Goal: Task Accomplishment & Management: Manage account settings

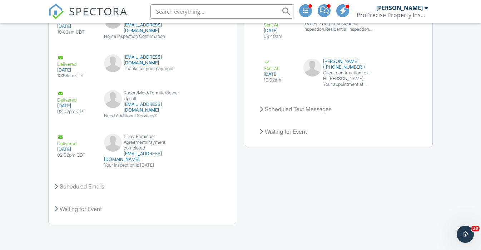
drag, startPoint x: 0, startPoint y: 0, endPoint x: 174, endPoint y: 11, distance: 174.7
click at [240, 42] on div "Emails Create Email Sent Emails Delivered 09/25/2025 09:40am CDT Confirmation e…" at bounding box center [240, 51] width 393 height 359
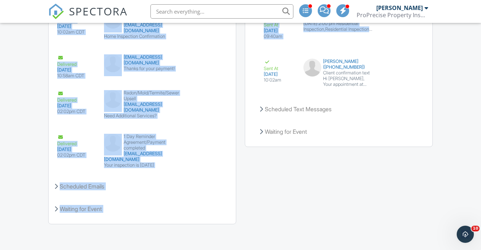
click at [122, 10] on span "SPECTORA" at bounding box center [98, 11] width 59 height 15
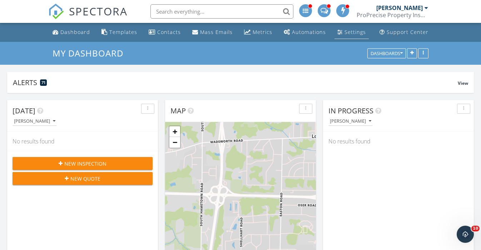
click at [356, 34] on div "Settings" at bounding box center [354, 32] width 21 height 7
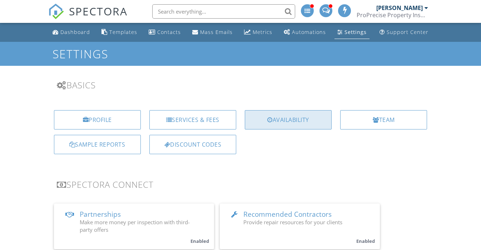
click at [259, 123] on div "Availability" at bounding box center [288, 119] width 87 height 19
click at [111, 5] on span "SPECTORA" at bounding box center [98, 11] width 59 height 15
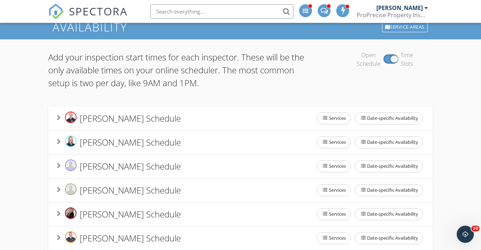
scroll to position [42, 0]
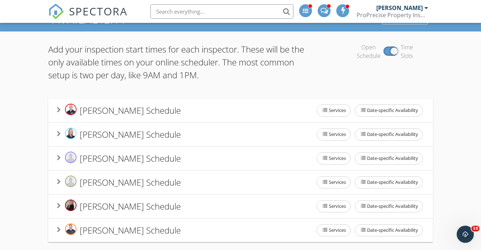
click at [153, 109] on div "Ryan Coy's Schedule" at bounding box center [119, 110] width 124 height 13
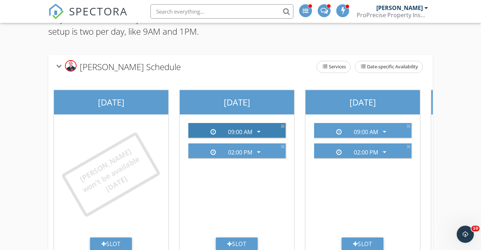
scroll to position [86, 0]
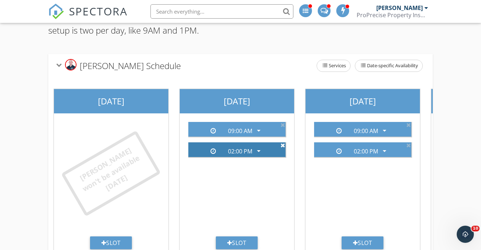
click at [284, 142] on icon at bounding box center [283, 145] width 5 height 6
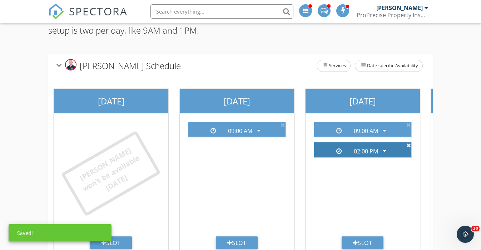
click at [409, 142] on icon at bounding box center [408, 145] width 5 height 6
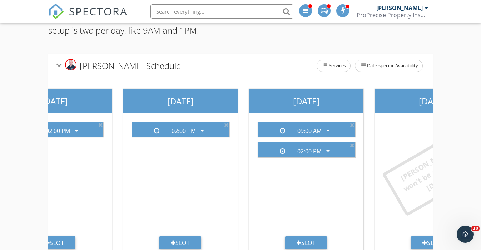
scroll to position [0, 435]
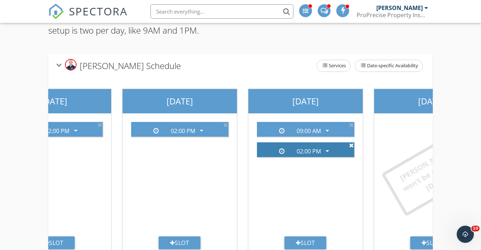
click at [351, 142] on icon at bounding box center [351, 145] width 5 height 6
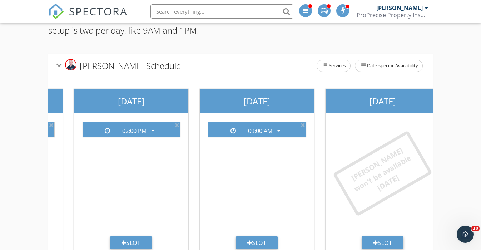
scroll to position [0, 484]
click at [393, 236] on div "Slot" at bounding box center [382, 242] width 42 height 13
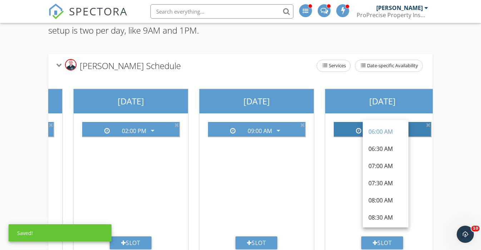
click at [418, 123] on div "06:00 AM arrow_drop_down" at bounding box center [382, 129] width 91 height 12
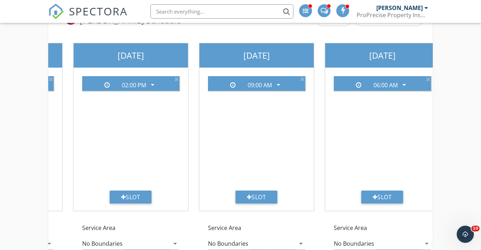
scroll to position [128, 0]
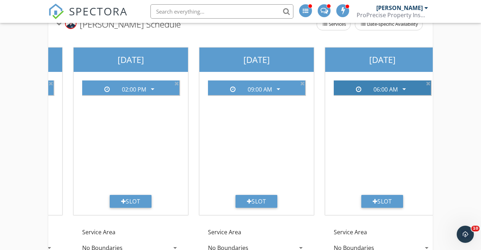
click at [402, 85] on icon "arrow_drop_down" at bounding box center [404, 89] width 9 height 9
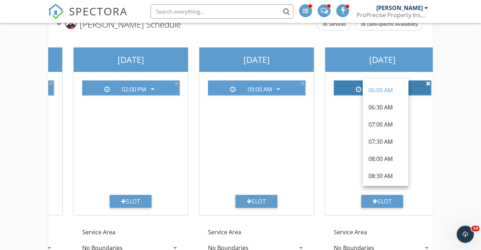
click at [428, 80] on icon at bounding box center [428, 83] width 5 height 6
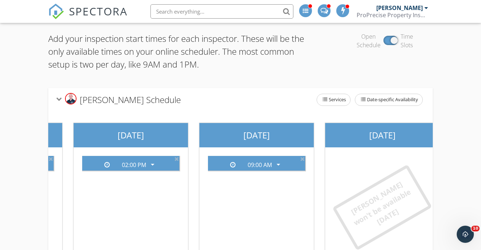
scroll to position [0, 0]
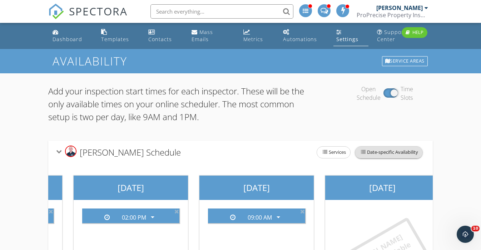
click at [388, 147] on span "Date-specific Availability" at bounding box center [388, 152] width 67 height 11
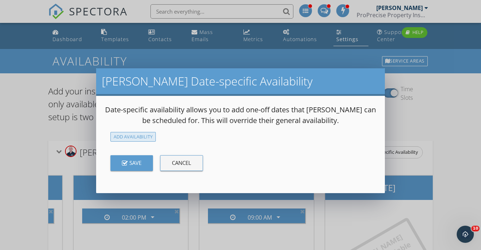
click at [138, 137] on div "Add Availability" at bounding box center [132, 137] width 45 height 10
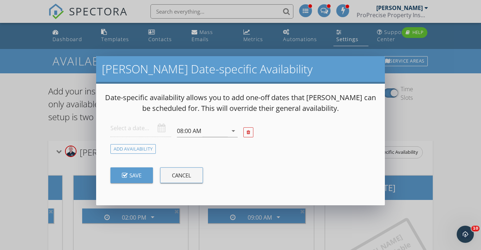
click at [135, 125] on input "text" at bounding box center [140, 128] width 61 height 18
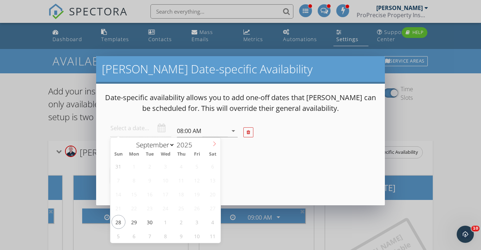
select select "9"
click at [212, 147] on span at bounding box center [214, 143] width 12 height 10
type input "2025-10-11"
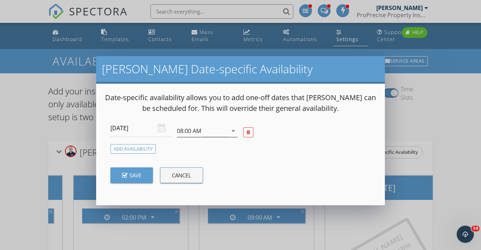
click at [227, 129] on div "08:00 AM" at bounding box center [202, 131] width 51 height 12
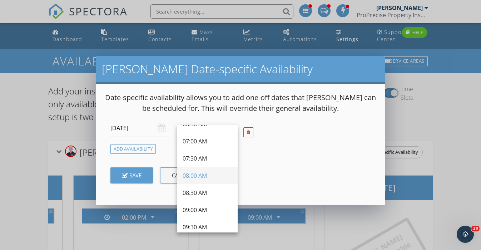
scroll to position [31, 0]
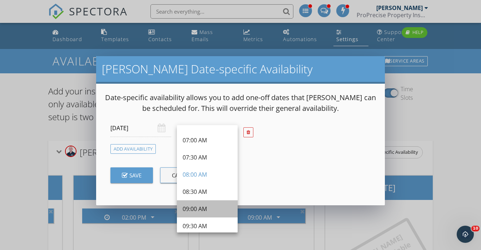
click at [212, 204] on div "09:00 AM" at bounding box center [207, 208] width 49 height 9
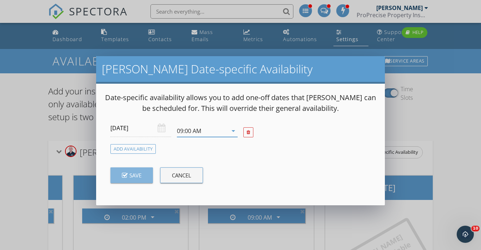
click at [132, 174] on div "Save" at bounding box center [132, 175] width 20 height 8
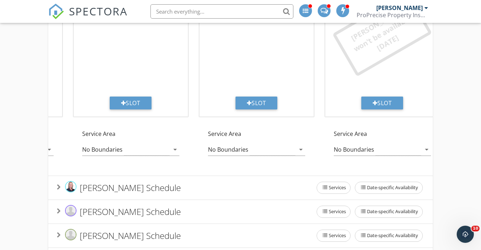
scroll to position [254, 0]
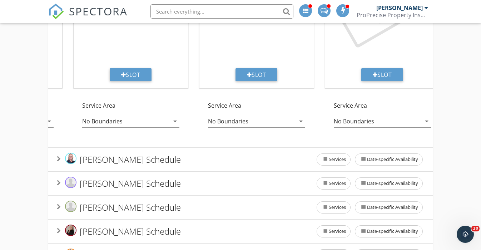
click at [149, 157] on span "Kelly Newman's Schedule" at bounding box center [130, 159] width 101 height 12
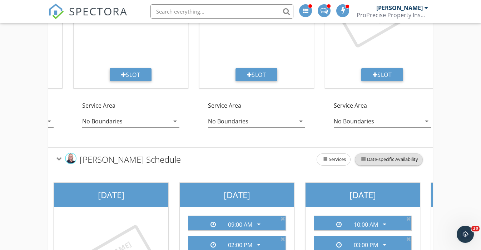
click at [372, 154] on span "Date-specific Availability" at bounding box center [388, 159] width 67 height 11
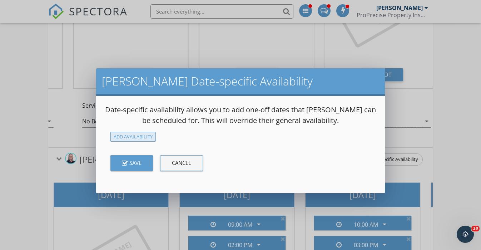
click at [138, 136] on div "Add Availability" at bounding box center [132, 137] width 45 height 10
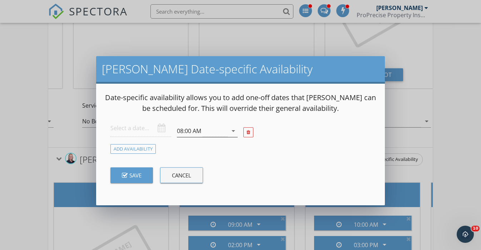
click at [215, 128] on div "08:00 AM" at bounding box center [202, 131] width 51 height 12
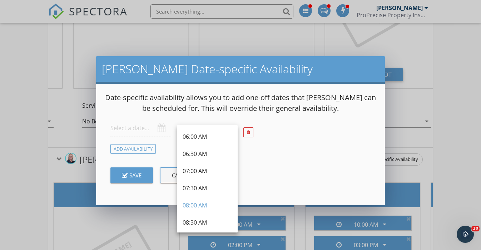
click at [140, 125] on input "text" at bounding box center [140, 128] width 61 height 18
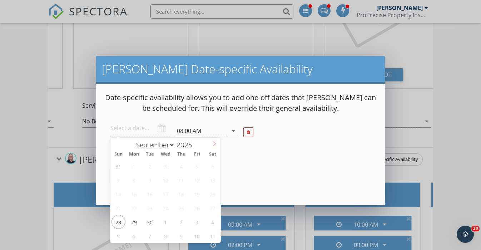
select select "9"
click at [214, 144] on icon at bounding box center [214, 143] width 5 height 5
type input "2025-10-11"
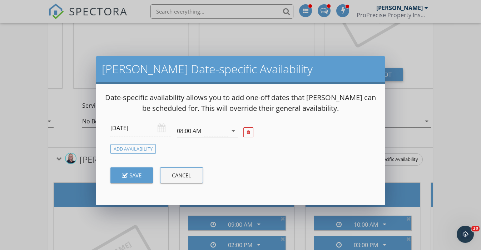
click at [215, 130] on div "08:00 AM" at bounding box center [202, 131] width 51 height 12
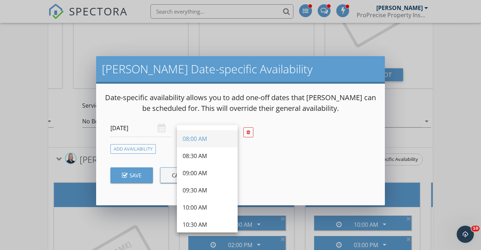
scroll to position [69, 0]
click at [209, 207] on div "10:00 AM" at bounding box center [207, 205] width 49 height 9
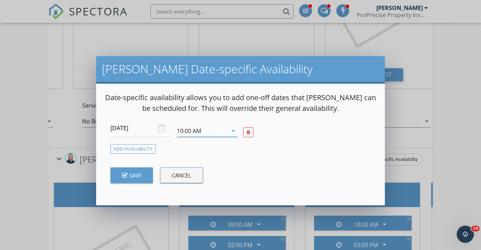
click at [128, 176] on div "Save" at bounding box center [132, 175] width 20 height 8
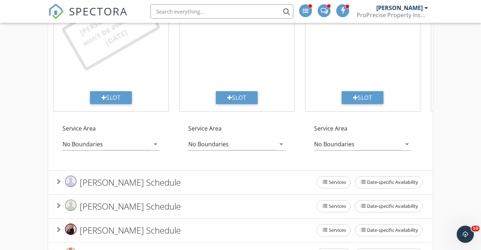
scroll to position [513, 0]
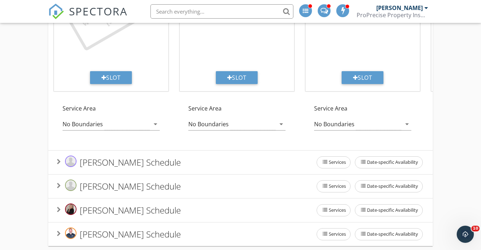
click at [99, 228] on span "David Schultz's Schedule" at bounding box center [130, 234] width 101 height 12
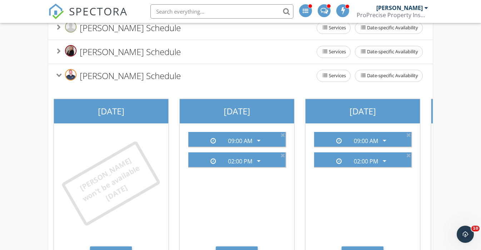
scroll to position [668, 0]
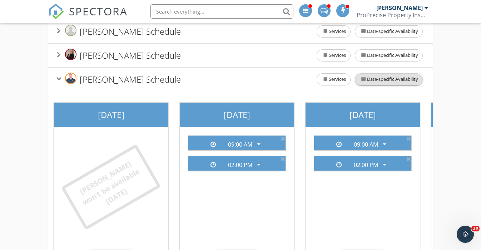
click at [404, 74] on span "Date-specific Availability" at bounding box center [388, 79] width 67 height 11
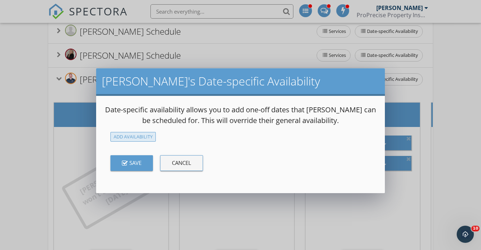
click at [142, 132] on div "Add Availability" at bounding box center [132, 137] width 45 height 10
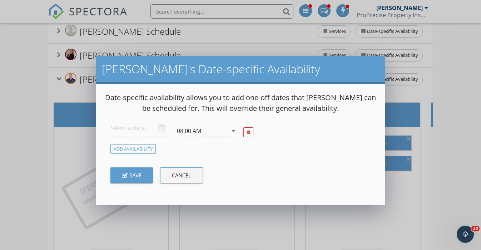
click at [145, 128] on input "text" at bounding box center [140, 128] width 61 height 18
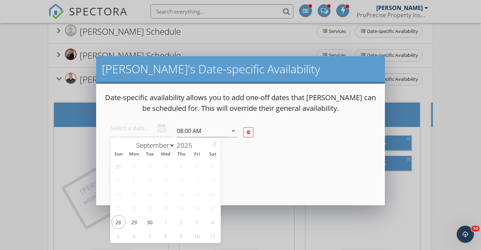
select select "9"
click at [216, 145] on icon at bounding box center [214, 143] width 5 height 5
type input "2025-10-04"
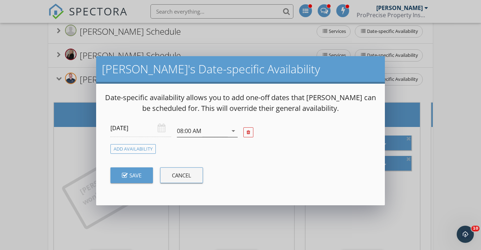
click at [209, 133] on div "08:00 AM" at bounding box center [202, 131] width 51 height 12
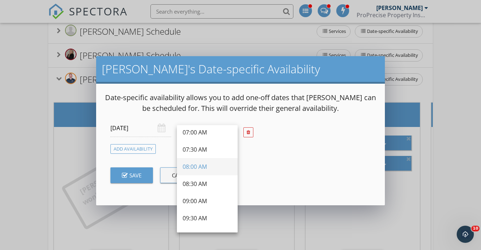
scroll to position [44, 0]
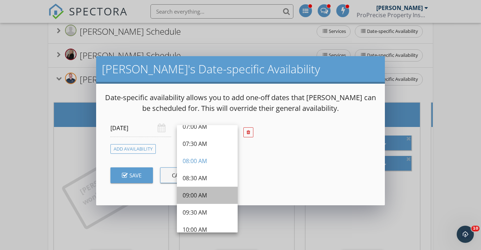
click at [205, 198] on div "09:00 AM" at bounding box center [207, 195] width 49 height 9
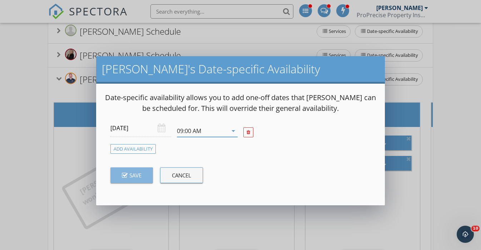
click at [132, 180] on button "Save" at bounding box center [131, 175] width 43 height 16
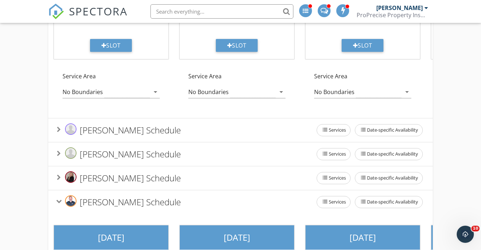
scroll to position [550, 0]
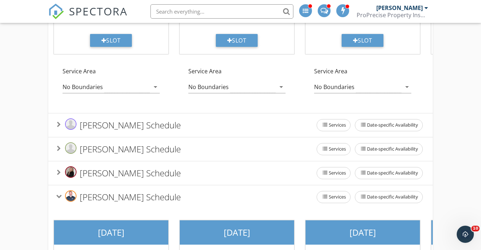
click at [101, 147] on span "Jay Mowder's Schedule" at bounding box center [130, 149] width 101 height 12
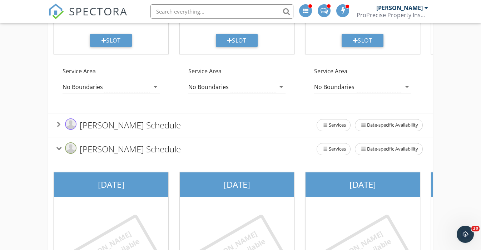
click at [101, 147] on span "Jay Mowder's Schedule" at bounding box center [130, 149] width 101 height 12
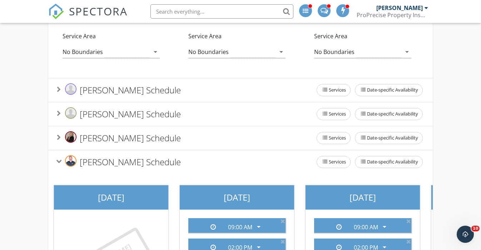
scroll to position [590, 0]
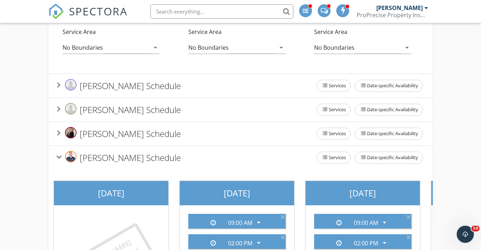
click at [117, 80] on span "Matt Ruggiero's Schedule" at bounding box center [130, 86] width 101 height 12
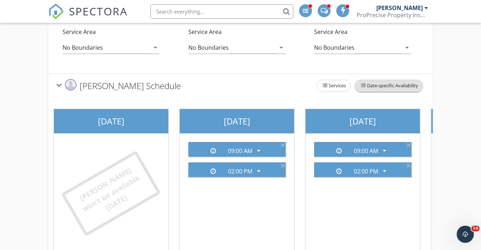
click at [400, 80] on span "Date-specific Availability" at bounding box center [388, 85] width 67 height 11
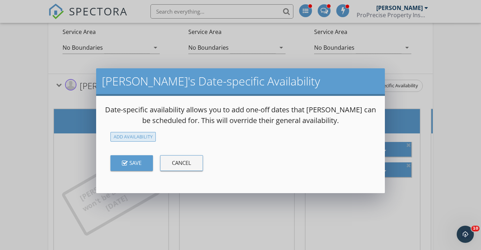
click at [122, 133] on div "Add Availability" at bounding box center [132, 137] width 45 height 10
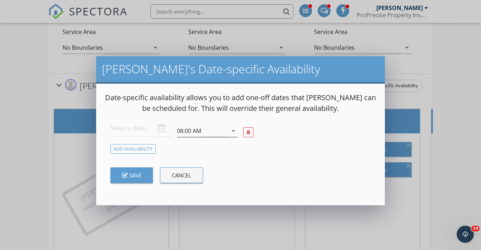
click at [193, 132] on div "08:00 AM" at bounding box center [189, 131] width 24 height 6
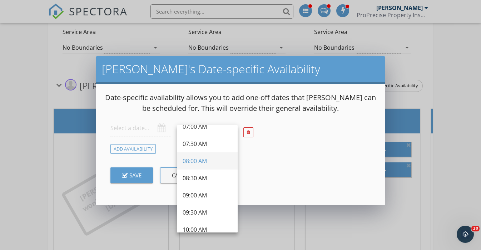
scroll to position [50, 0]
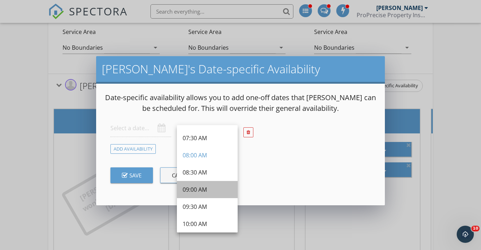
click at [203, 192] on div "09:00 AM" at bounding box center [207, 189] width 49 height 9
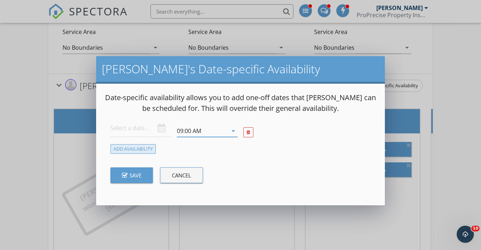
click at [138, 151] on div "Add Availability" at bounding box center [132, 149] width 45 height 10
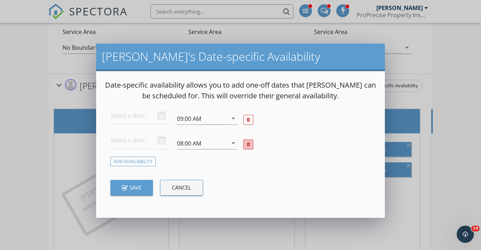
click at [249, 142] on div at bounding box center [249, 144] width 4 height 5
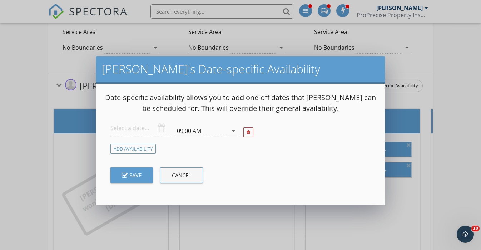
click at [131, 129] on input "text" at bounding box center [140, 128] width 61 height 18
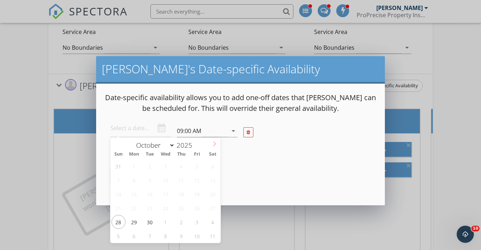
click at [211, 141] on span at bounding box center [214, 143] width 12 height 10
select select "9"
click at [117, 146] on icon at bounding box center [116, 143] width 5 height 5
type input "2025-10-18"
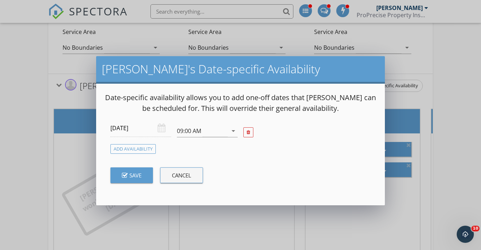
click at [136, 173] on div "Save" at bounding box center [132, 175] width 20 height 8
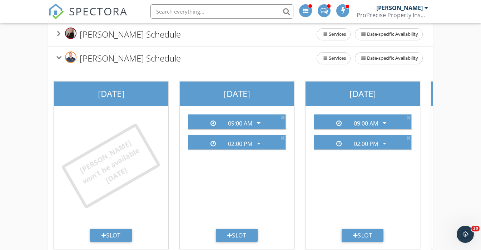
scroll to position [945, 0]
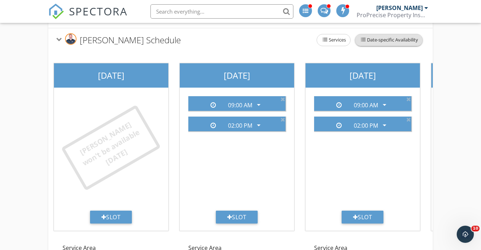
click at [384, 34] on span "Date-specific Availability" at bounding box center [388, 39] width 67 height 11
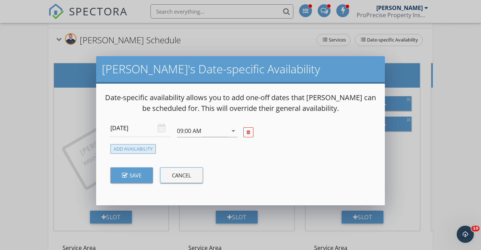
click at [139, 150] on div "Add Availability" at bounding box center [132, 149] width 45 height 10
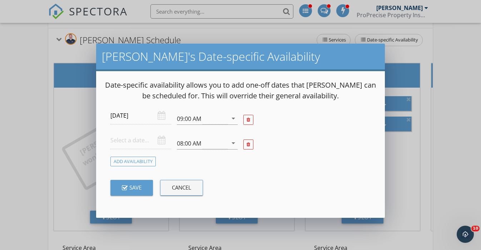
click at [143, 138] on input "text" at bounding box center [140, 141] width 61 height 18
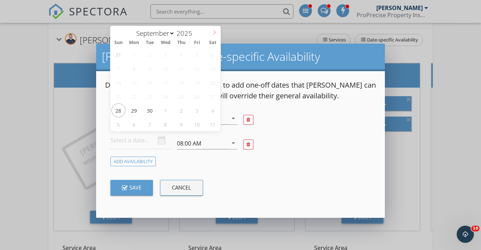
select select "9"
click at [216, 33] on icon at bounding box center [214, 32] width 5 height 5
type input "2025-10-25"
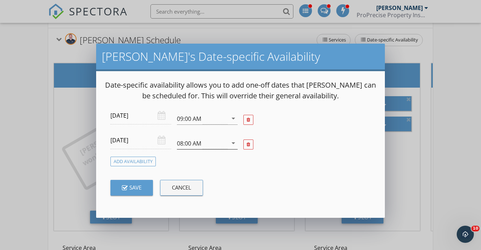
click at [204, 145] on div "08:00 AM" at bounding box center [202, 143] width 51 height 12
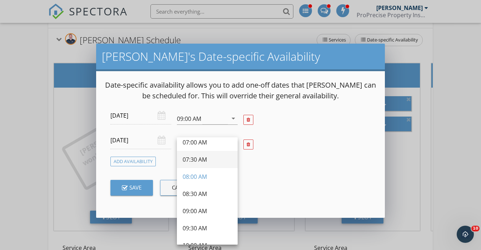
scroll to position [52, 0]
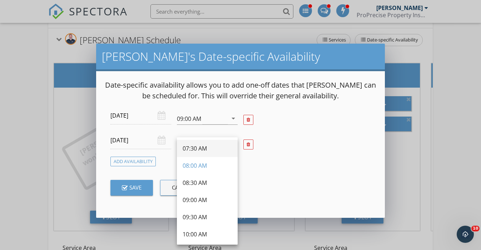
click at [204, 197] on div "09:00 AM" at bounding box center [207, 199] width 49 height 9
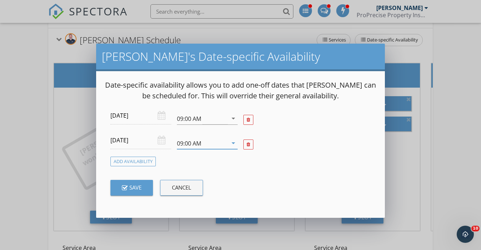
click at [138, 190] on div "Save" at bounding box center [132, 187] width 20 height 8
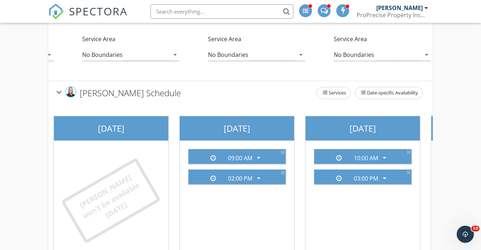
scroll to position [311, 0]
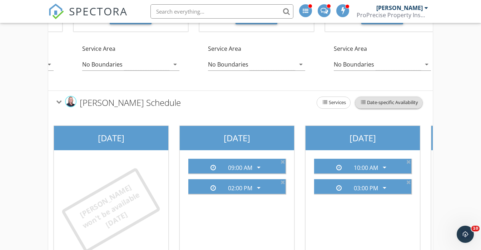
click at [387, 97] on span "Date-specific Availability" at bounding box center [388, 102] width 67 height 11
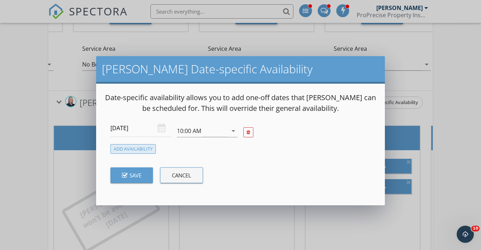
click at [128, 145] on div "Add Availability" at bounding box center [132, 149] width 45 height 10
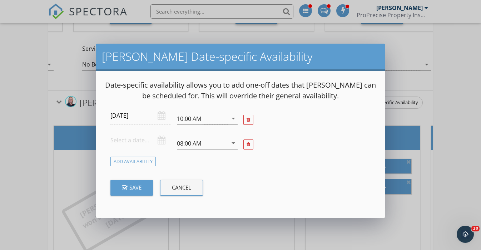
click at [133, 139] on input "text" at bounding box center [140, 141] width 61 height 18
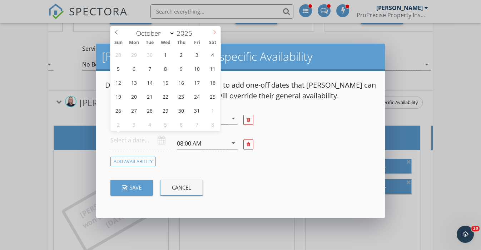
click at [214, 33] on icon at bounding box center [214, 32] width 5 height 5
select select "10"
click at [217, 32] on icon at bounding box center [214, 32] width 5 height 5
type input "2025-11-01"
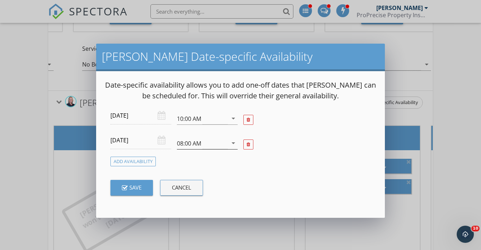
click at [192, 145] on div "08:00 AM" at bounding box center [189, 143] width 24 height 6
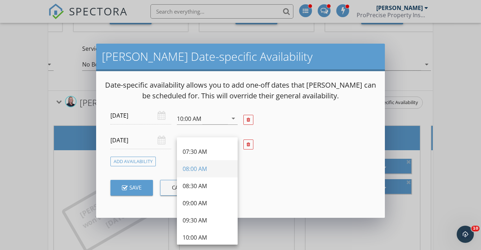
scroll to position [57, 0]
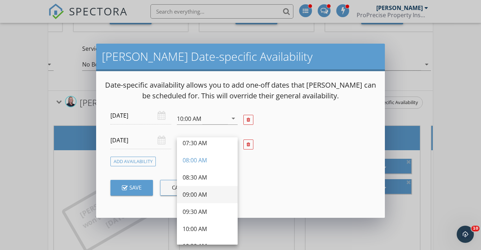
click at [204, 193] on div "09:00 AM" at bounding box center [207, 194] width 49 height 9
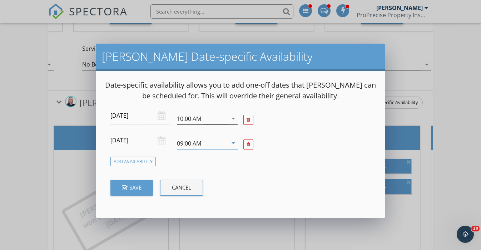
click at [225, 120] on div "10:00 AM" at bounding box center [202, 119] width 51 height 12
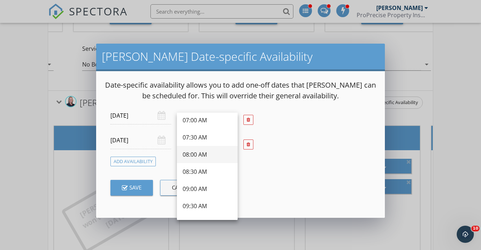
scroll to position [38, 0]
click at [210, 187] on div "09:00 AM" at bounding box center [207, 189] width 49 height 9
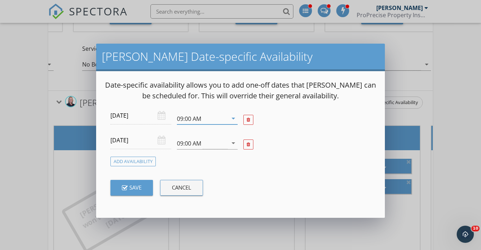
click at [134, 187] on div "Save" at bounding box center [132, 187] width 20 height 8
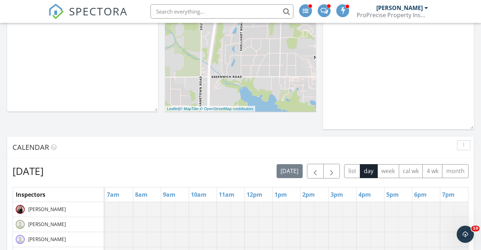
scroll to position [216, 0]
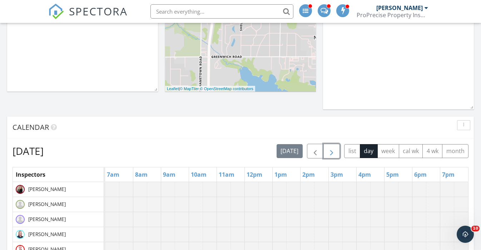
click at [331, 154] on span "button" at bounding box center [331, 151] width 9 height 9
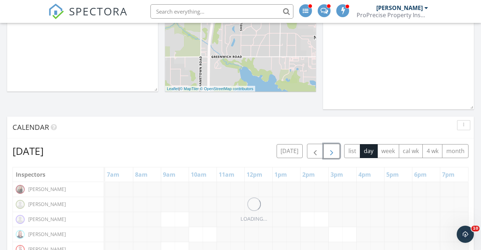
click at [331, 154] on span "button" at bounding box center [331, 151] width 9 height 9
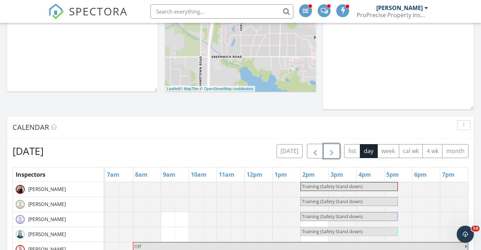
click at [331, 154] on span "button" at bounding box center [331, 151] width 9 height 9
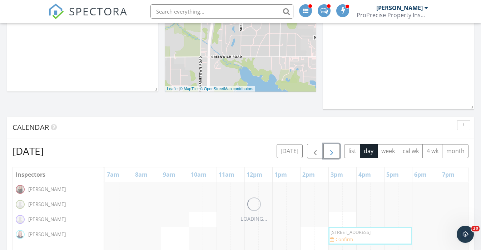
click at [331, 154] on span "button" at bounding box center [331, 151] width 9 height 9
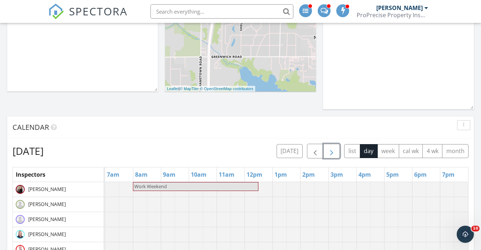
click at [331, 154] on span "button" at bounding box center [331, 151] width 9 height 9
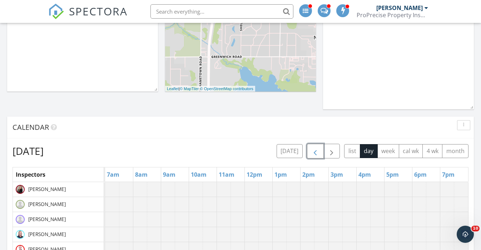
click at [319, 154] on button "button" at bounding box center [315, 151] width 17 height 15
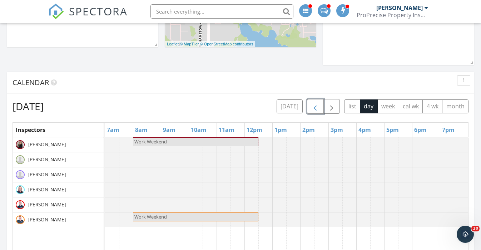
scroll to position [264, 0]
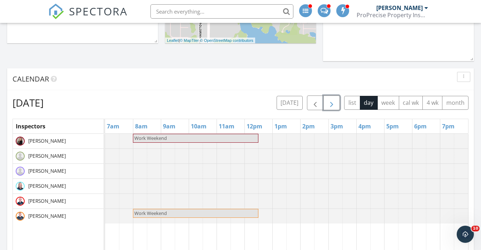
click at [331, 98] on button "button" at bounding box center [331, 102] width 17 height 15
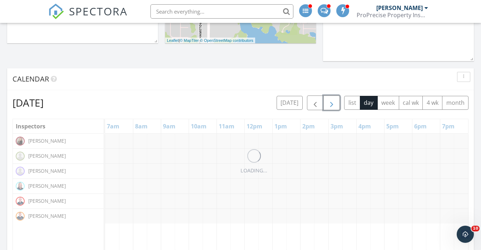
click at [331, 98] on button "button" at bounding box center [331, 102] width 17 height 15
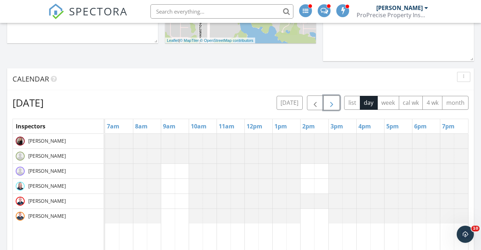
click at [331, 98] on button "button" at bounding box center [331, 102] width 17 height 15
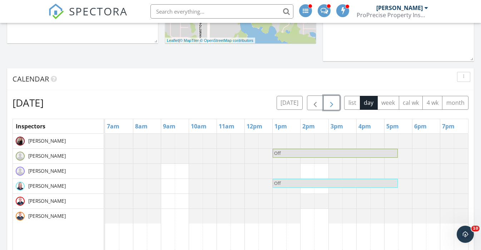
click at [331, 98] on button "button" at bounding box center [331, 102] width 17 height 15
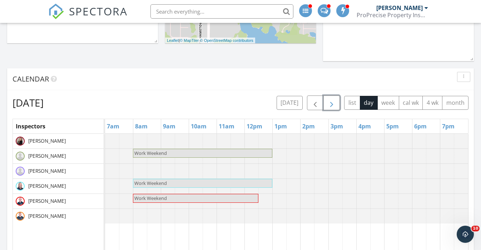
click at [334, 104] on span "button" at bounding box center [331, 103] width 9 height 9
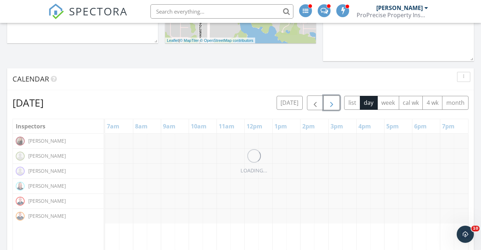
click at [334, 104] on span "button" at bounding box center [331, 103] width 9 height 9
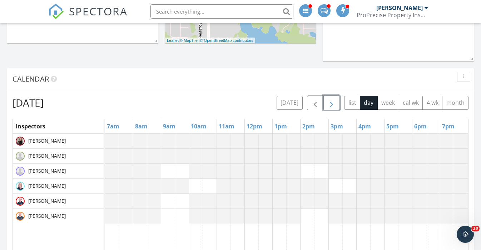
click at [334, 104] on span "button" at bounding box center [331, 103] width 9 height 9
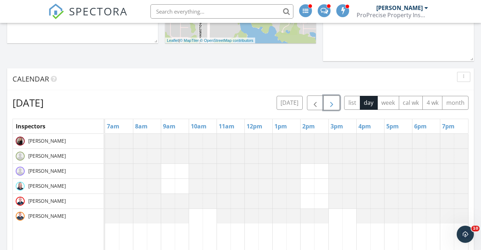
click at [334, 104] on span "button" at bounding box center [331, 103] width 9 height 9
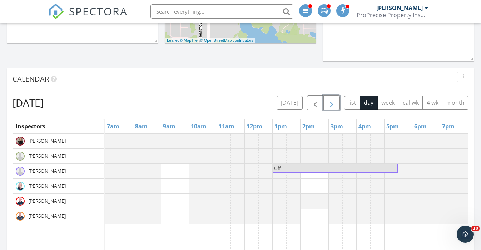
click at [334, 104] on span "button" at bounding box center [331, 103] width 9 height 9
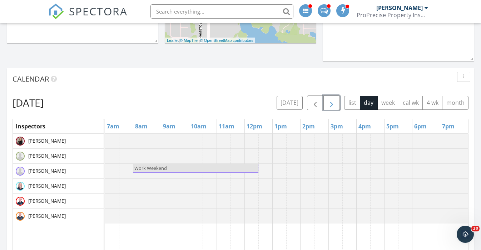
click at [323, 104] on button "button" at bounding box center [331, 102] width 17 height 15
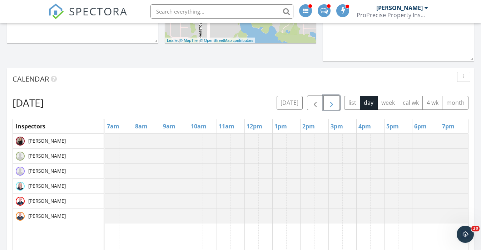
click at [323, 104] on button "button" at bounding box center [331, 102] width 17 height 15
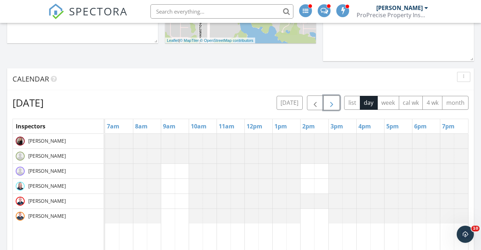
click at [324, 104] on button "button" at bounding box center [331, 102] width 17 height 15
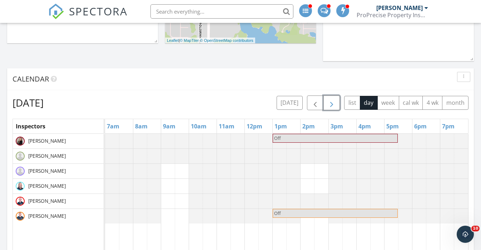
click at [324, 104] on button "button" at bounding box center [331, 102] width 17 height 15
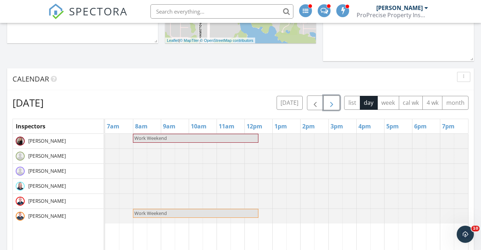
click at [332, 99] on span "button" at bounding box center [331, 103] width 9 height 9
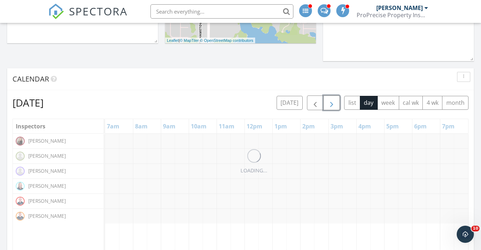
click at [332, 99] on span "button" at bounding box center [331, 103] width 9 height 9
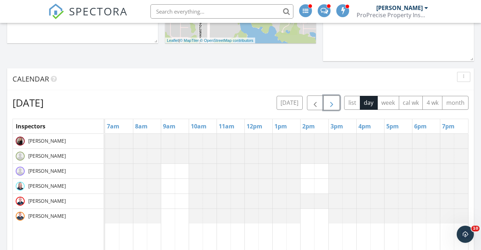
click at [332, 99] on span "button" at bounding box center [331, 103] width 9 height 9
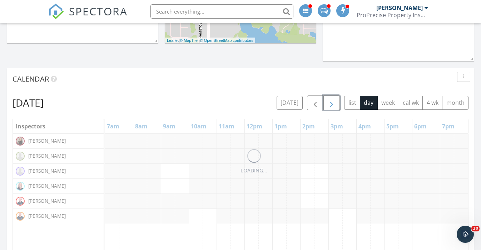
click at [332, 99] on span "button" at bounding box center [331, 103] width 9 height 9
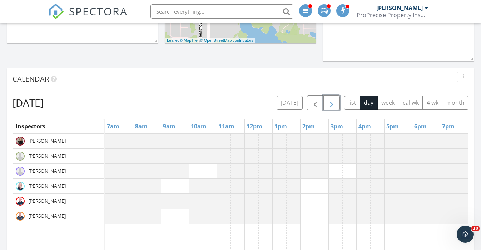
click at [332, 99] on span "button" at bounding box center [331, 103] width 9 height 9
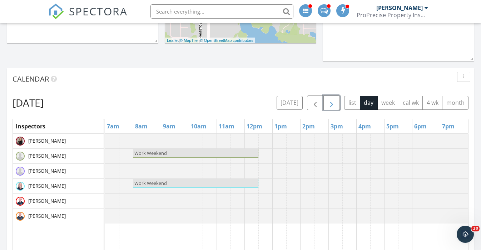
click at [332, 99] on span "button" at bounding box center [331, 103] width 9 height 9
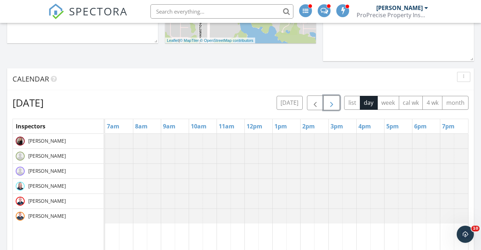
click at [332, 99] on span "button" at bounding box center [331, 103] width 9 height 9
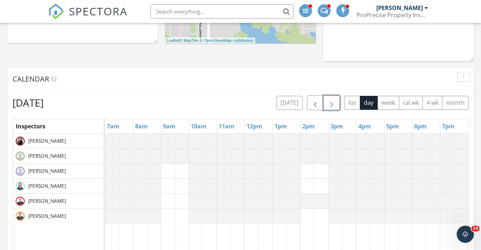
click at [332, 99] on span "button" at bounding box center [331, 103] width 9 height 9
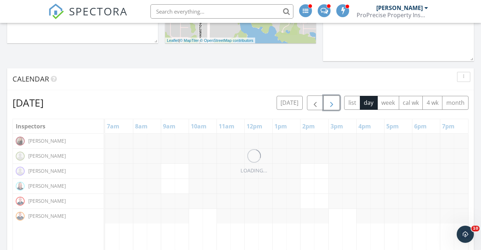
click at [332, 99] on span "button" at bounding box center [331, 103] width 9 height 9
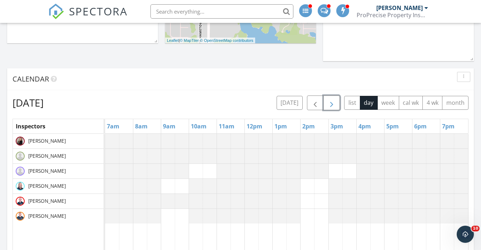
click at [332, 99] on span "button" at bounding box center [331, 103] width 9 height 9
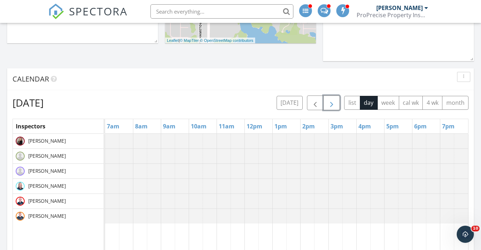
click at [332, 99] on span "button" at bounding box center [331, 103] width 9 height 9
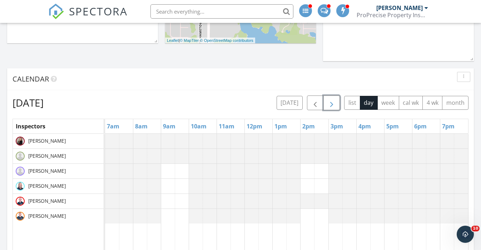
click at [332, 99] on span "button" at bounding box center [331, 103] width 9 height 9
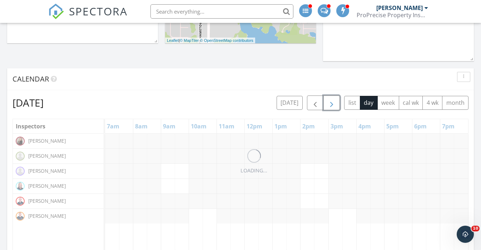
click at [332, 99] on span "button" at bounding box center [331, 103] width 9 height 9
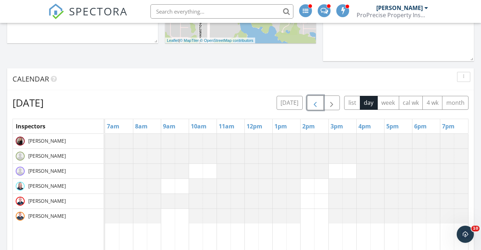
click at [316, 95] on button "button" at bounding box center [315, 102] width 17 height 15
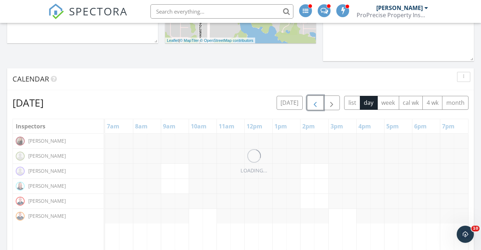
click at [316, 95] on button "button" at bounding box center [315, 102] width 17 height 15
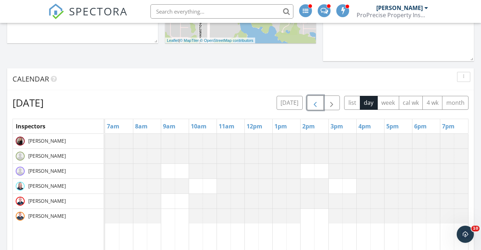
click at [316, 95] on button "button" at bounding box center [315, 102] width 17 height 15
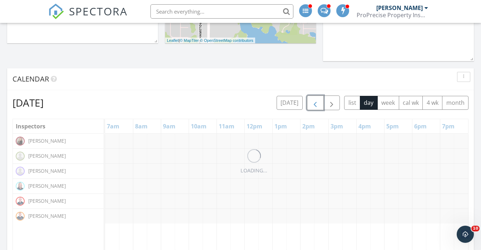
click at [316, 95] on button "button" at bounding box center [315, 102] width 17 height 15
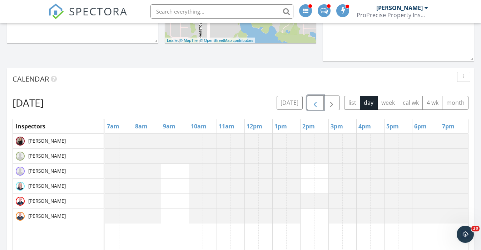
click at [316, 95] on button "button" at bounding box center [315, 102] width 17 height 15
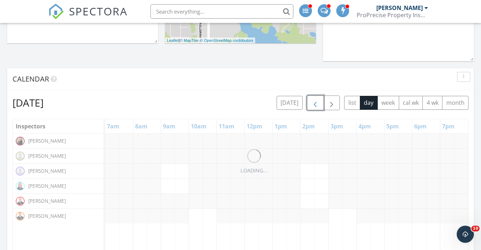
click at [316, 95] on button "button" at bounding box center [315, 102] width 17 height 15
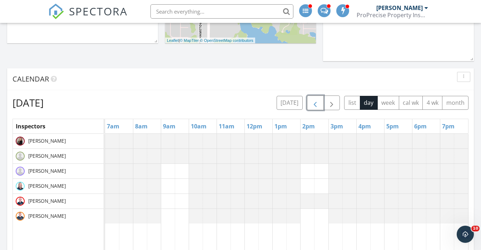
click at [316, 95] on button "button" at bounding box center [315, 102] width 17 height 15
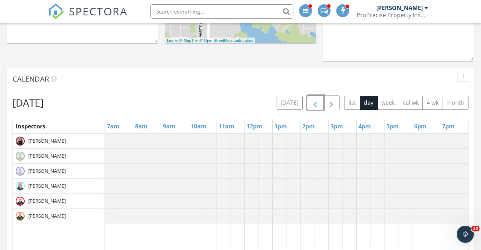
click at [316, 95] on button "button" at bounding box center [315, 102] width 17 height 15
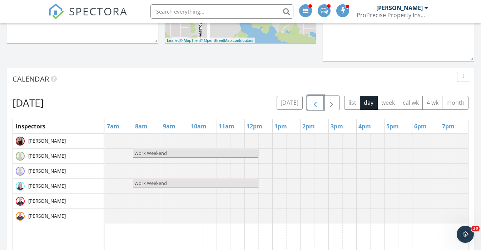
click at [316, 95] on button "button" at bounding box center [315, 102] width 17 height 15
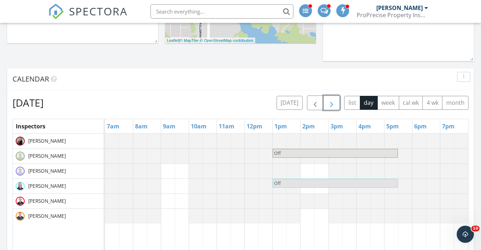
click at [335, 99] on button "button" at bounding box center [331, 102] width 17 height 15
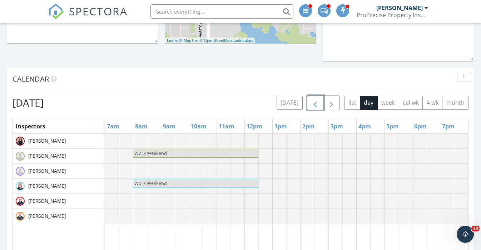
click at [316, 104] on span "button" at bounding box center [315, 103] width 9 height 9
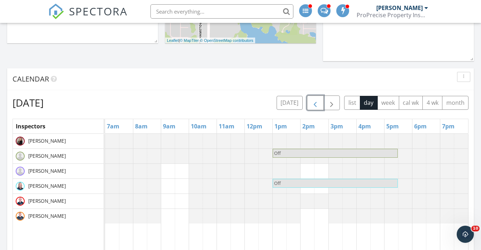
click at [316, 104] on span "button" at bounding box center [315, 103] width 9 height 9
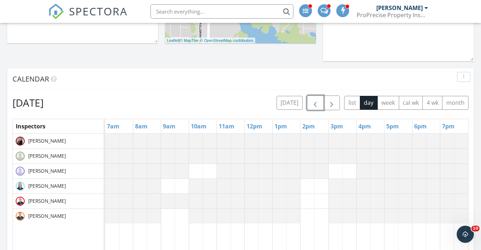
click at [316, 104] on span "button" at bounding box center [315, 103] width 9 height 9
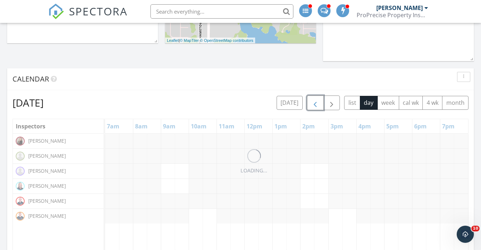
click at [316, 104] on span "button" at bounding box center [315, 103] width 9 height 9
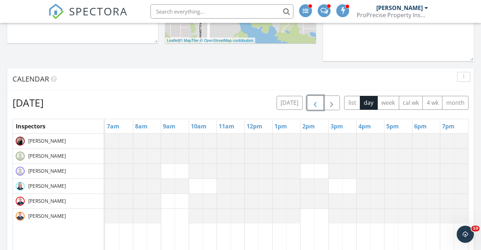
click at [316, 104] on span "button" at bounding box center [315, 103] width 9 height 9
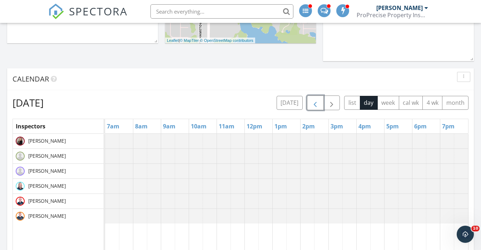
click at [316, 104] on span "button" at bounding box center [315, 103] width 9 height 9
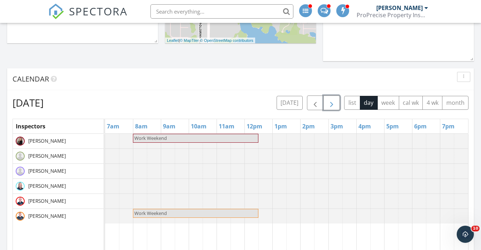
click at [335, 104] on span "button" at bounding box center [331, 103] width 9 height 9
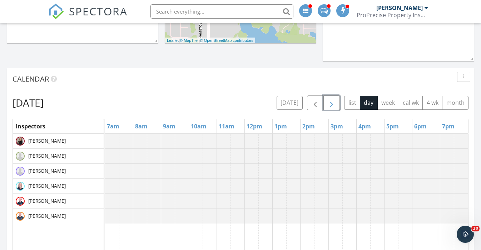
click at [335, 104] on span "button" at bounding box center [331, 103] width 9 height 9
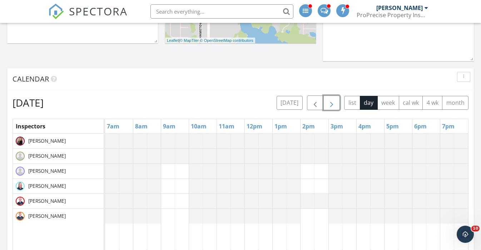
click at [335, 104] on span "button" at bounding box center [331, 103] width 9 height 9
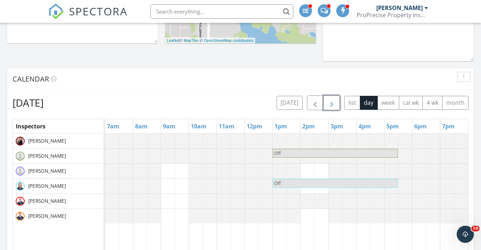
click at [335, 104] on span "button" at bounding box center [331, 103] width 9 height 9
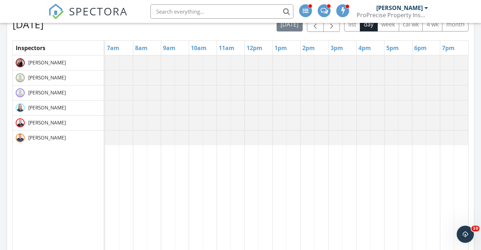
scroll to position [418, 0]
